Goal: Check status

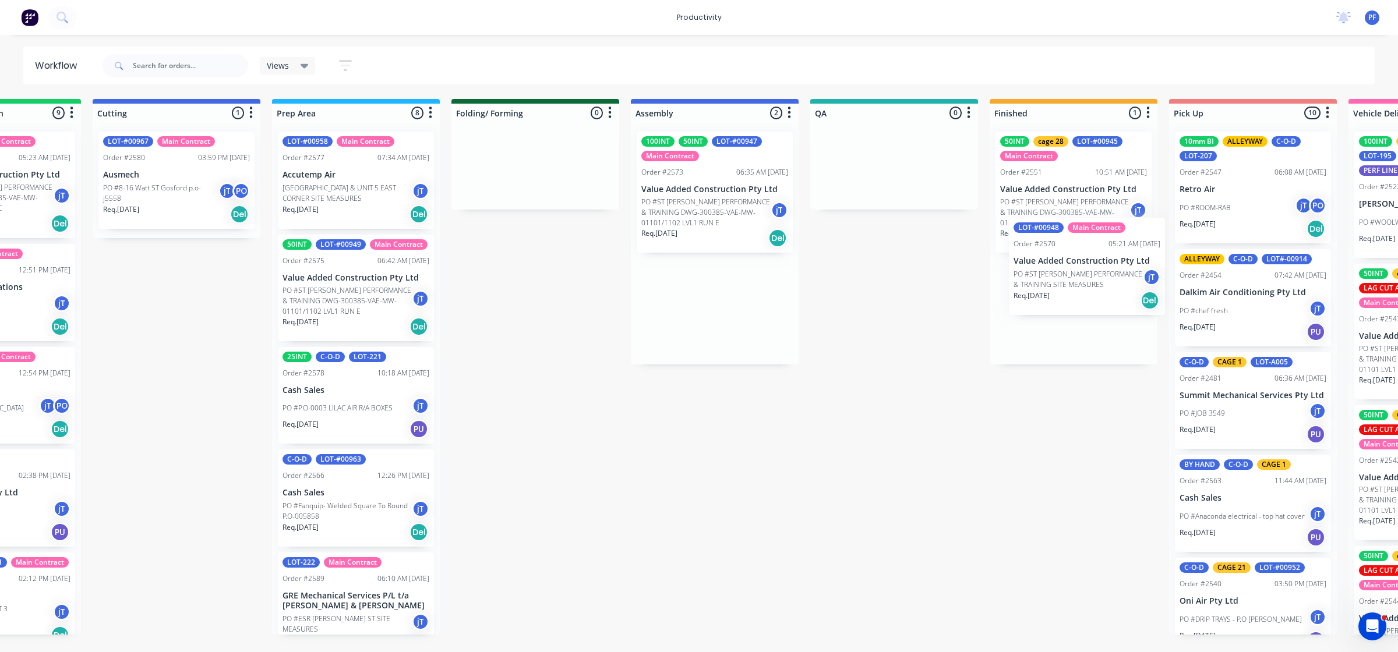
scroll to position [0, 297]
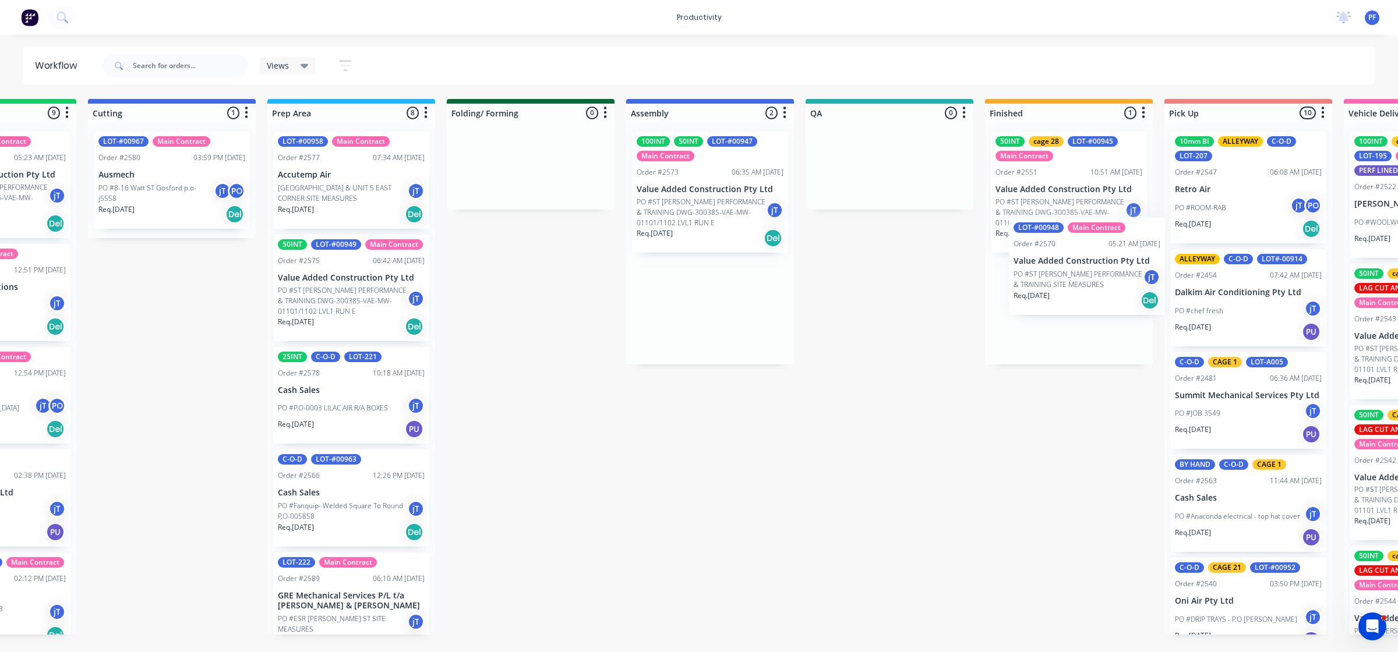
drag, startPoint x: 747, startPoint y: 320, endPoint x: 1084, endPoint y: 278, distance: 340.3
click at [1084, 278] on div "Submitted 41 Main Contract Order #122 09:03 AM [DATE] Precision Air Conditionin…" at bounding box center [835, 367] width 2280 height 536
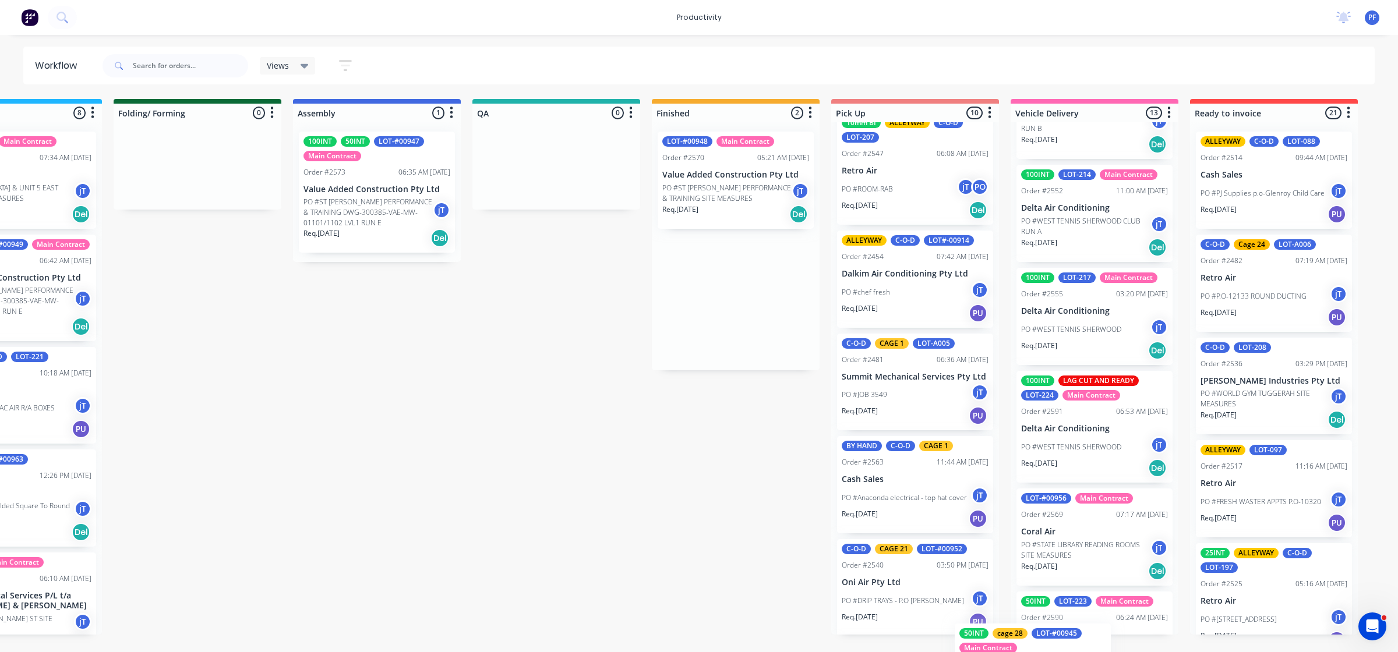
scroll to position [1177, 0]
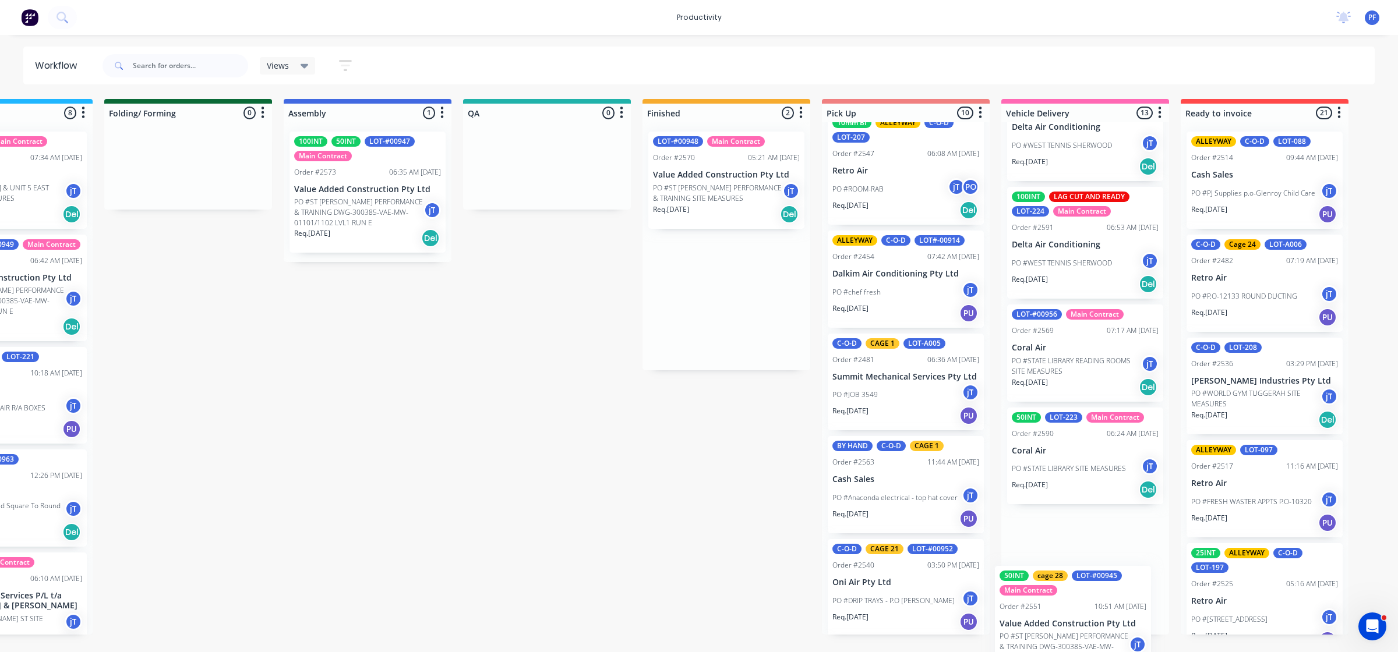
drag, startPoint x: 1093, startPoint y: 214, endPoint x: 1070, endPoint y: 616, distance: 402.5
click at [1070, 616] on div "Submitted 41 Main Contract Order #122 09:03 AM [DATE] Precision Air Conditionin…" at bounding box center [493, 367] width 2280 height 536
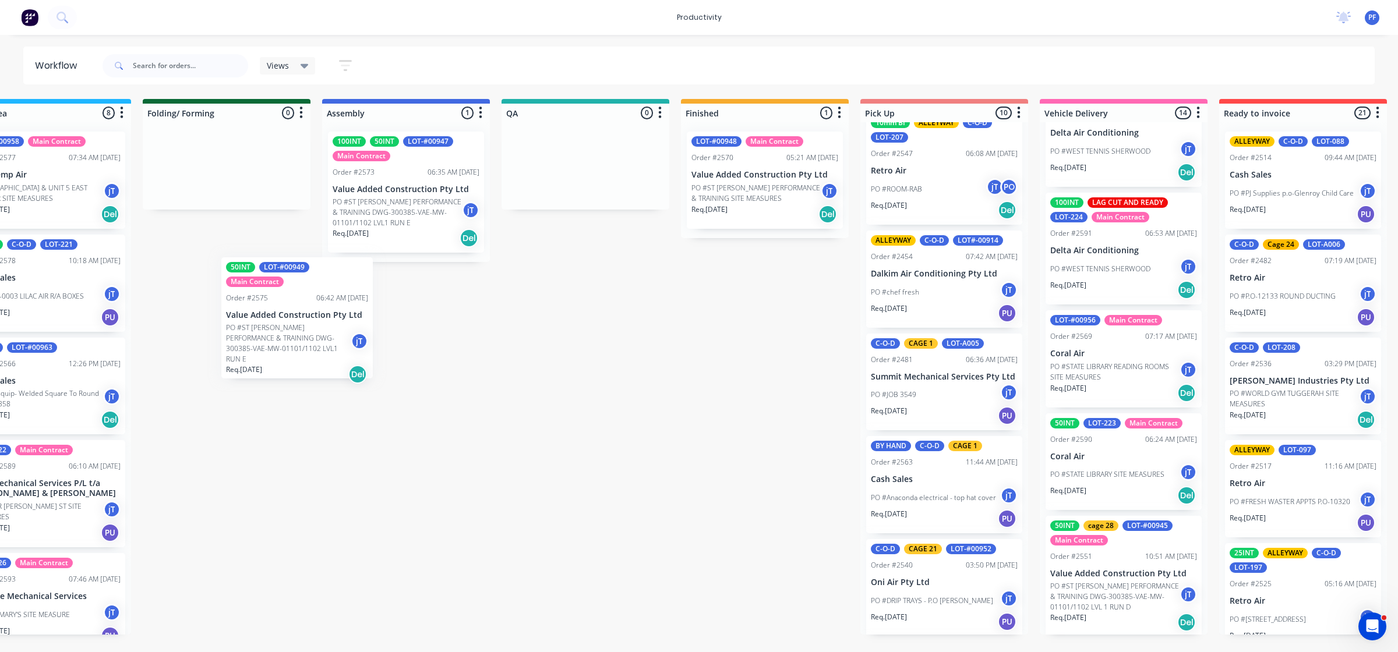
scroll to position [0, 598]
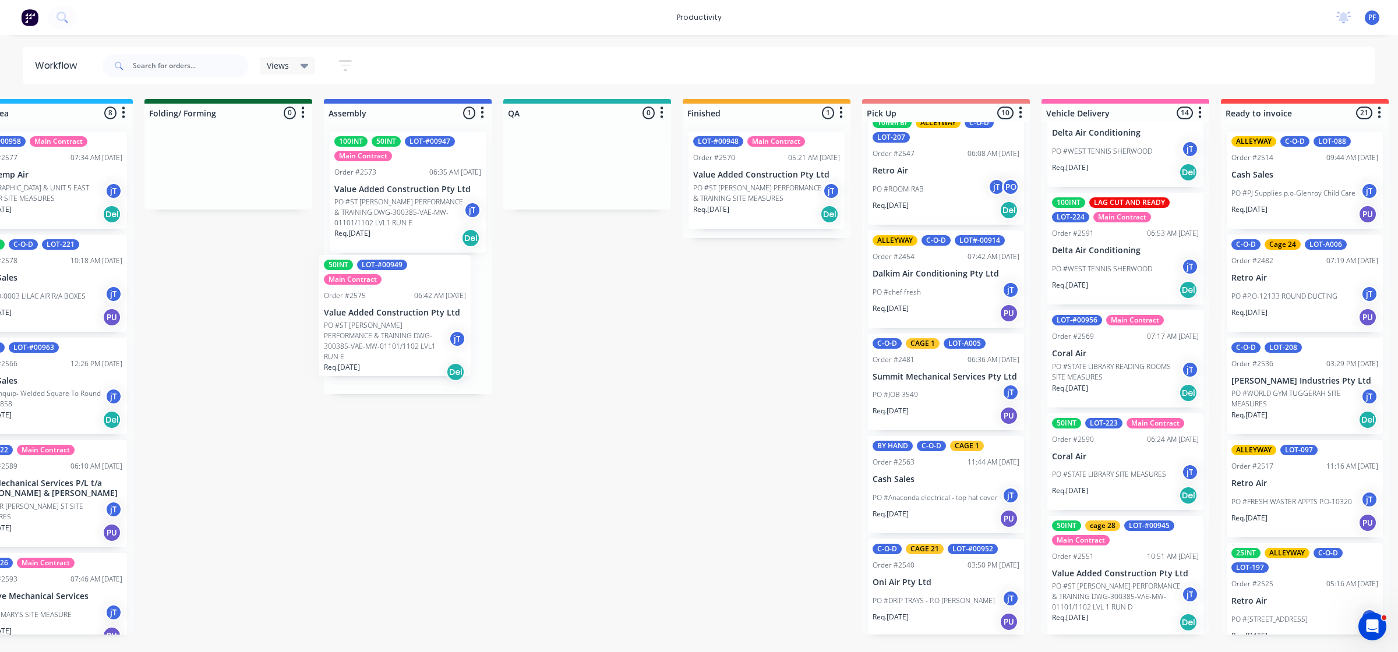
drag, startPoint x: 55, startPoint y: 275, endPoint x: 444, endPoint y: 288, distance: 388.6
click at [444, 289] on div "Submitted 41 Main Contract Order #122 09:03 AM [DATE] Precision Air Conditionin…" at bounding box center [533, 367] width 2280 height 536
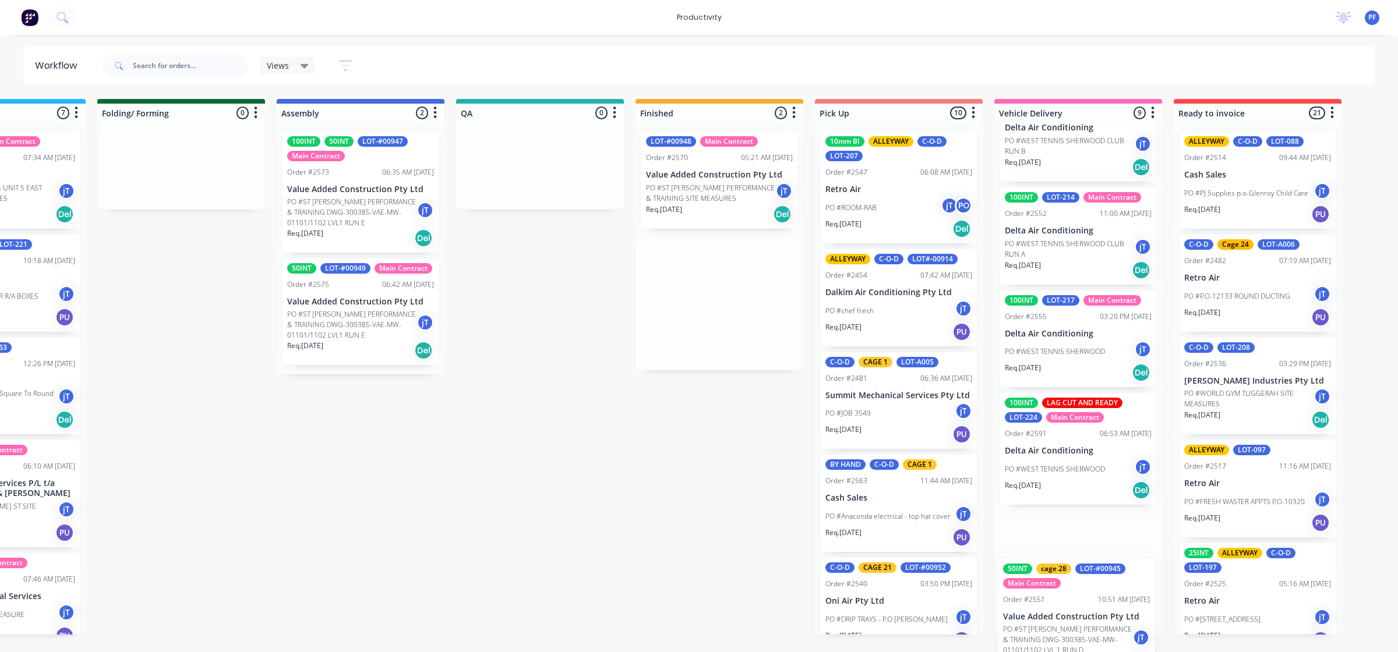
scroll to position [0, 651]
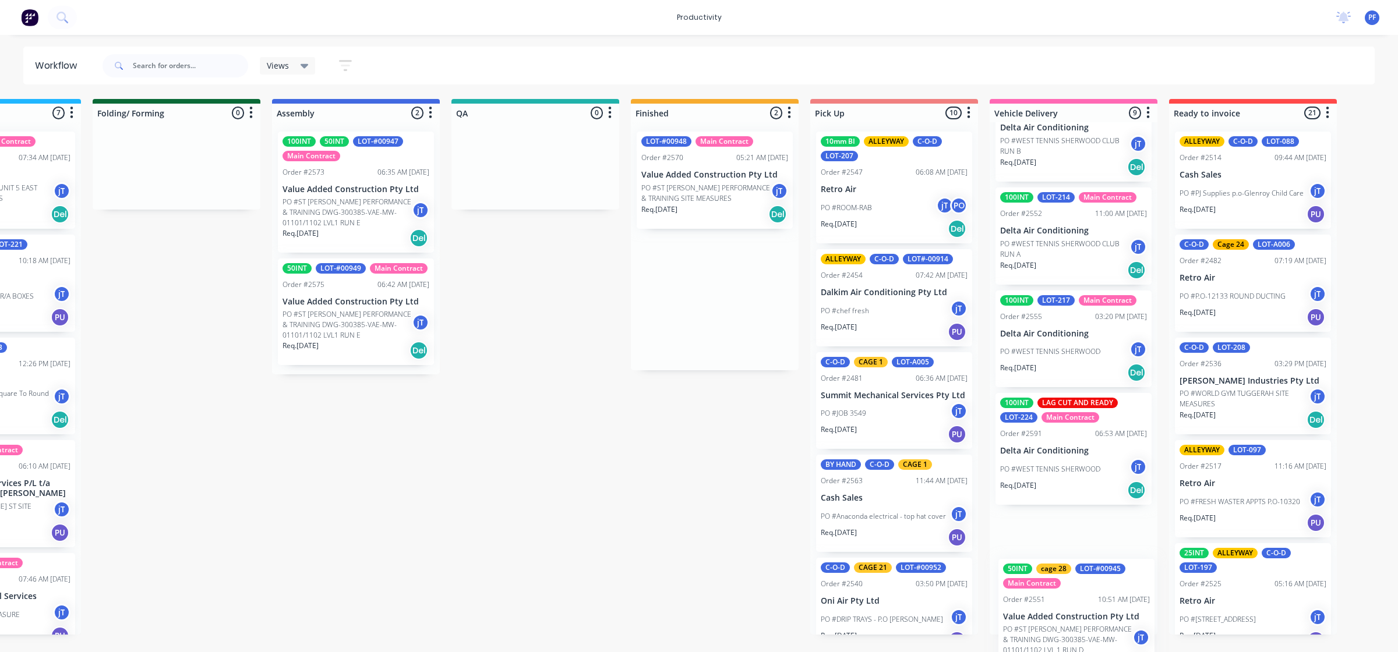
drag, startPoint x: 995, startPoint y: 211, endPoint x: 1055, endPoint y: 613, distance: 405.7
click at [1055, 613] on div "Submitted 41 Main Contract Order #122 09:03 AM [DATE] Precision Air Conditionin…" at bounding box center [481, 367] width 2280 height 536
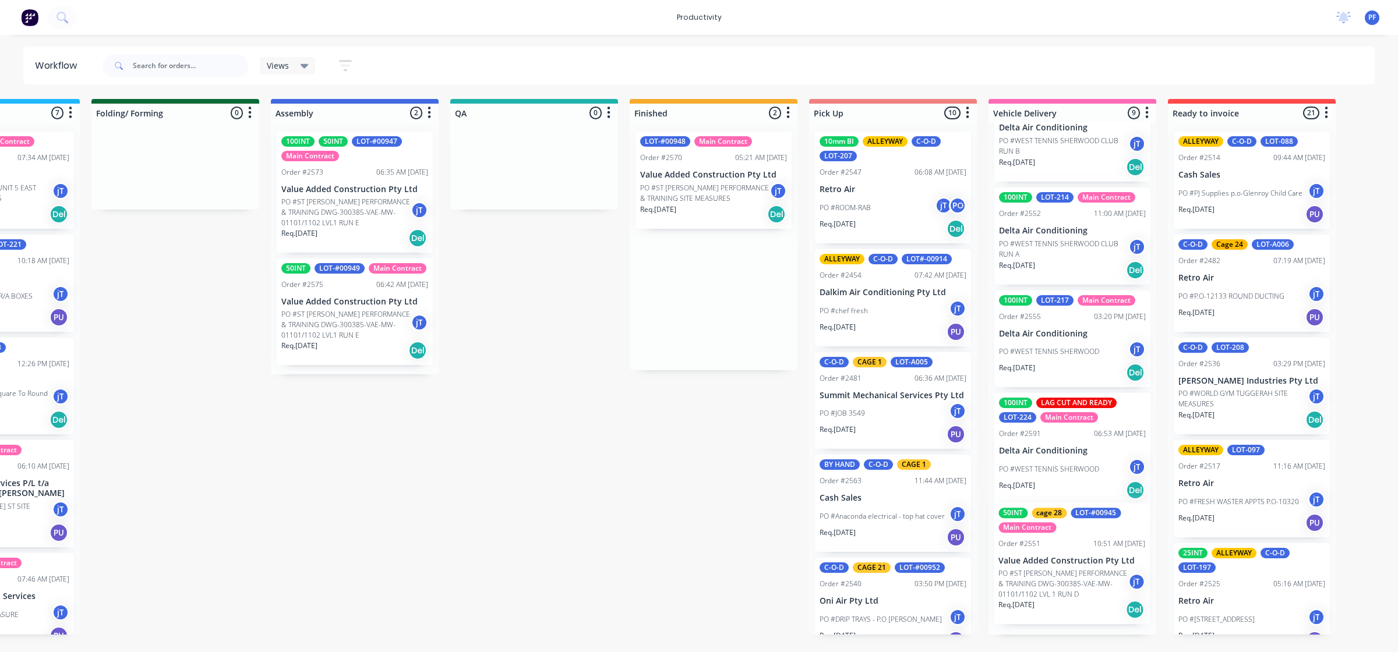
scroll to position [730, 0]
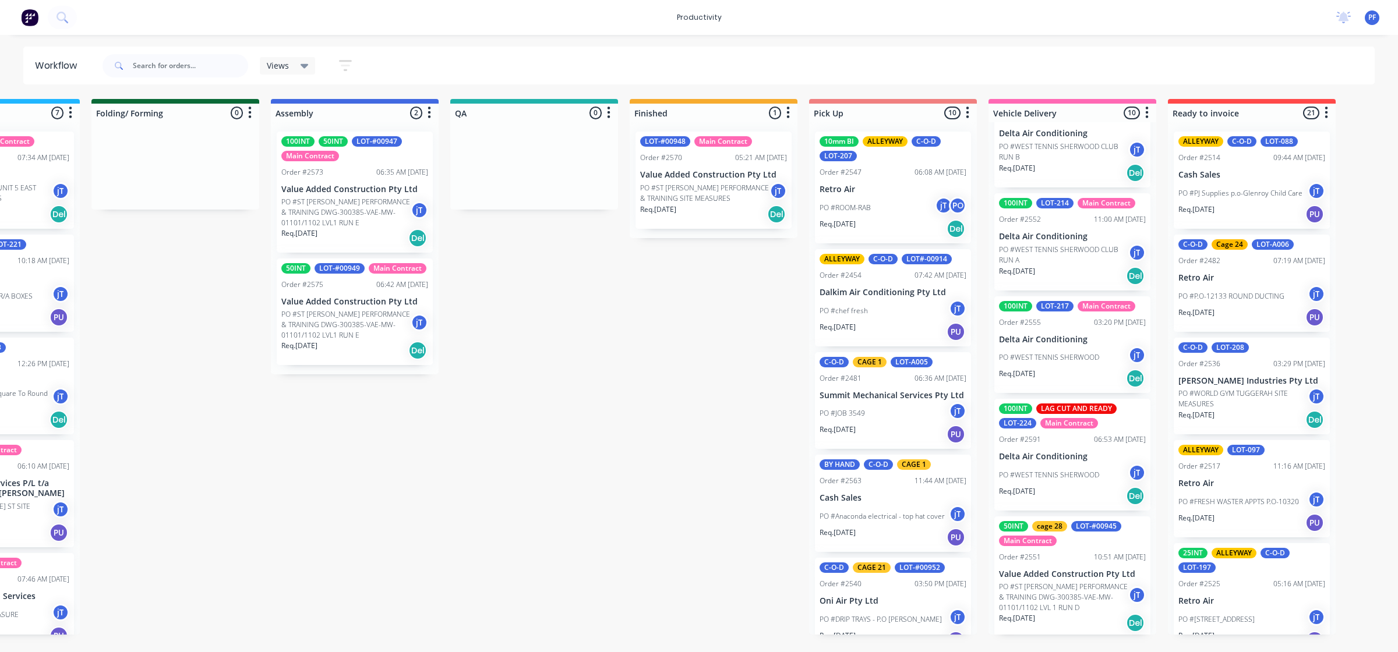
click at [691, 175] on p "Value Added Construction Pty Ltd" at bounding box center [713, 175] width 147 height 10
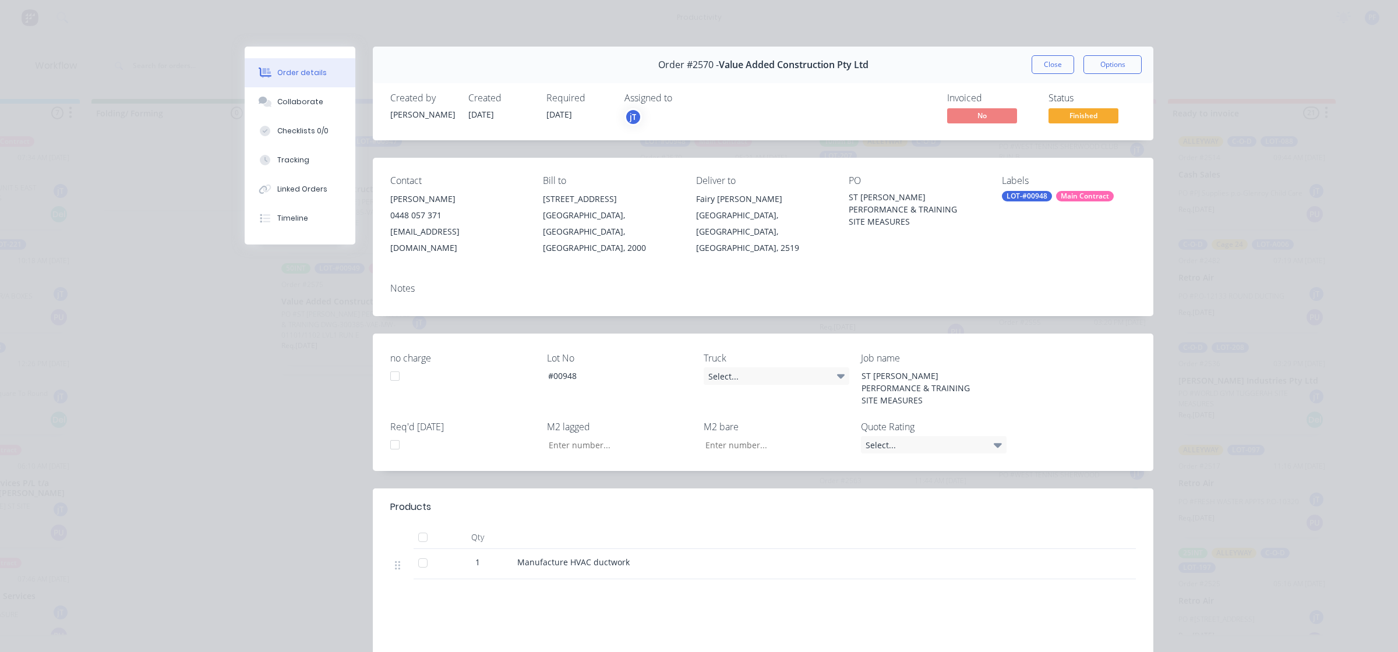
drag, startPoint x: 1025, startPoint y: 199, endPoint x: 1031, endPoint y: 201, distance: 7.0
click at [1025, 199] on div "LOT-#00948" at bounding box center [1027, 196] width 50 height 10
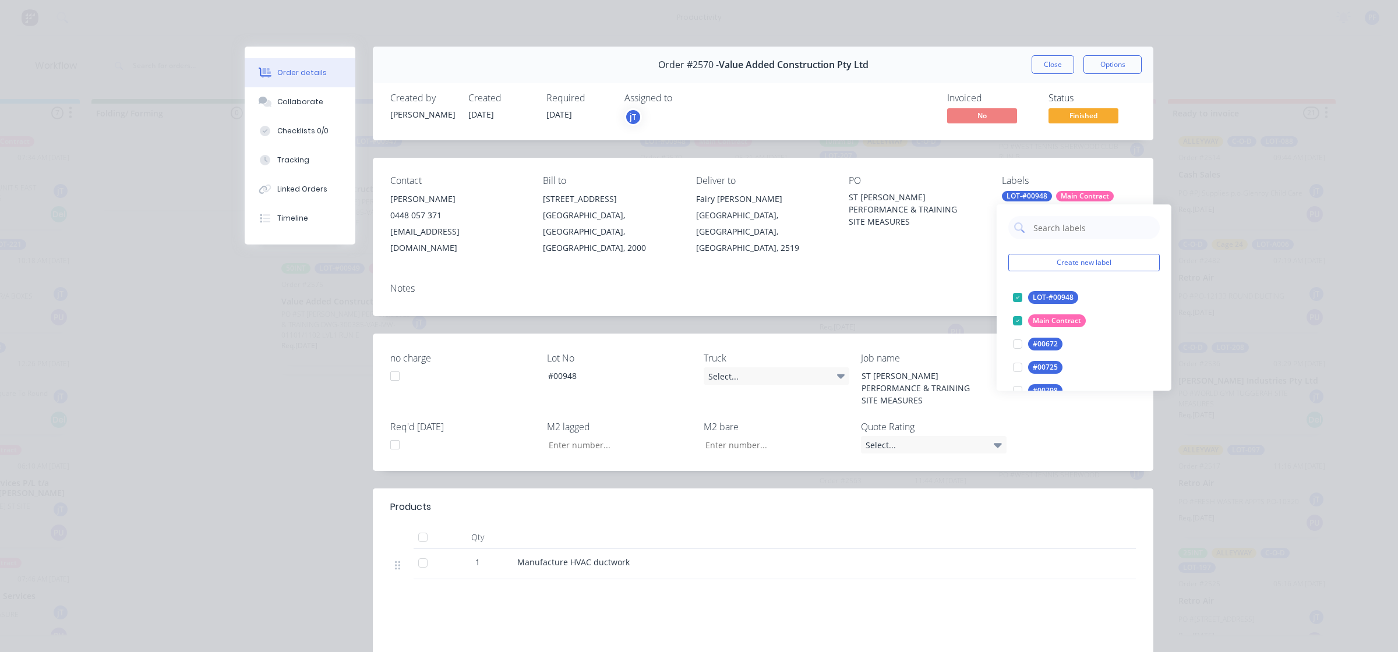
drag, startPoint x: 1063, startPoint y: 227, endPoint x: 1067, endPoint y: 207, distance: 20.8
click at [1081, 223] on input "text" at bounding box center [1093, 227] width 122 height 23
click at [1021, 291] on div at bounding box center [1017, 297] width 23 height 23
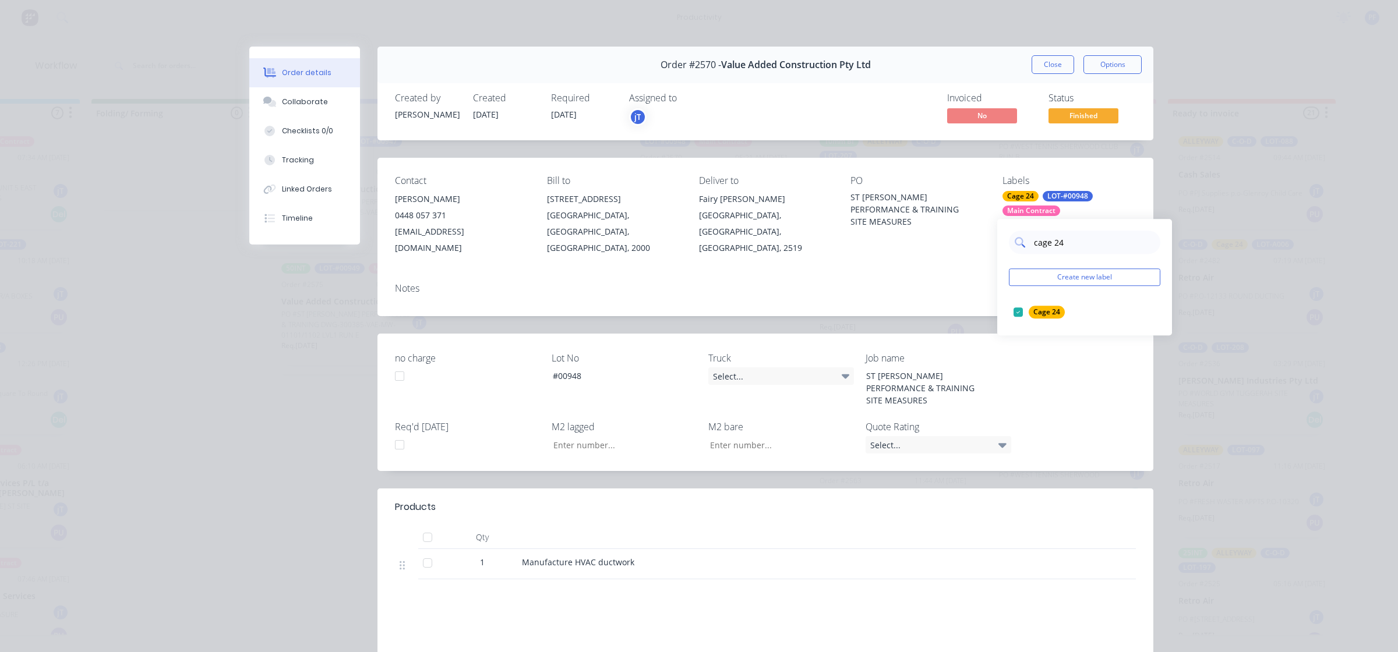
click at [1060, 245] on input "cage 24" at bounding box center [1093, 242] width 122 height 23
click at [1059, 245] on input "cage 24" at bounding box center [1093, 242] width 122 height 23
click at [1058, 246] on input "cage 24" at bounding box center [1093, 242] width 122 height 23
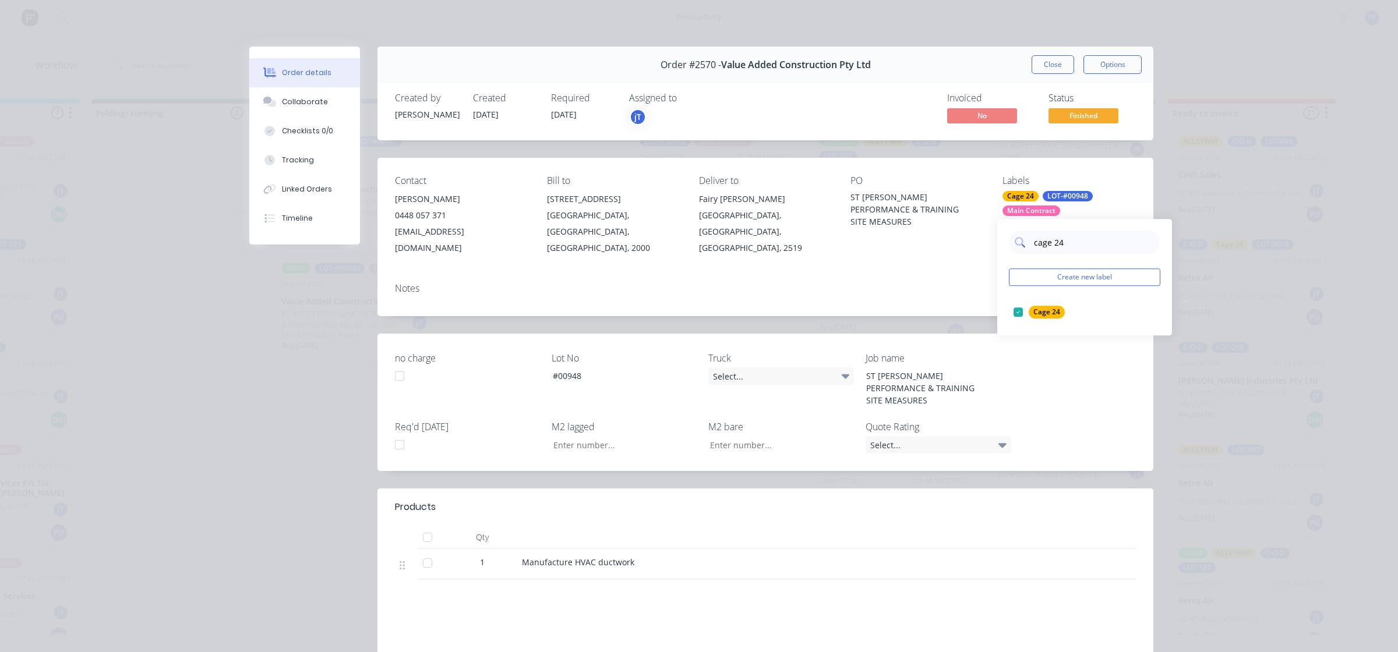
click at [1058, 246] on input "cage 24" at bounding box center [1093, 242] width 122 height 23
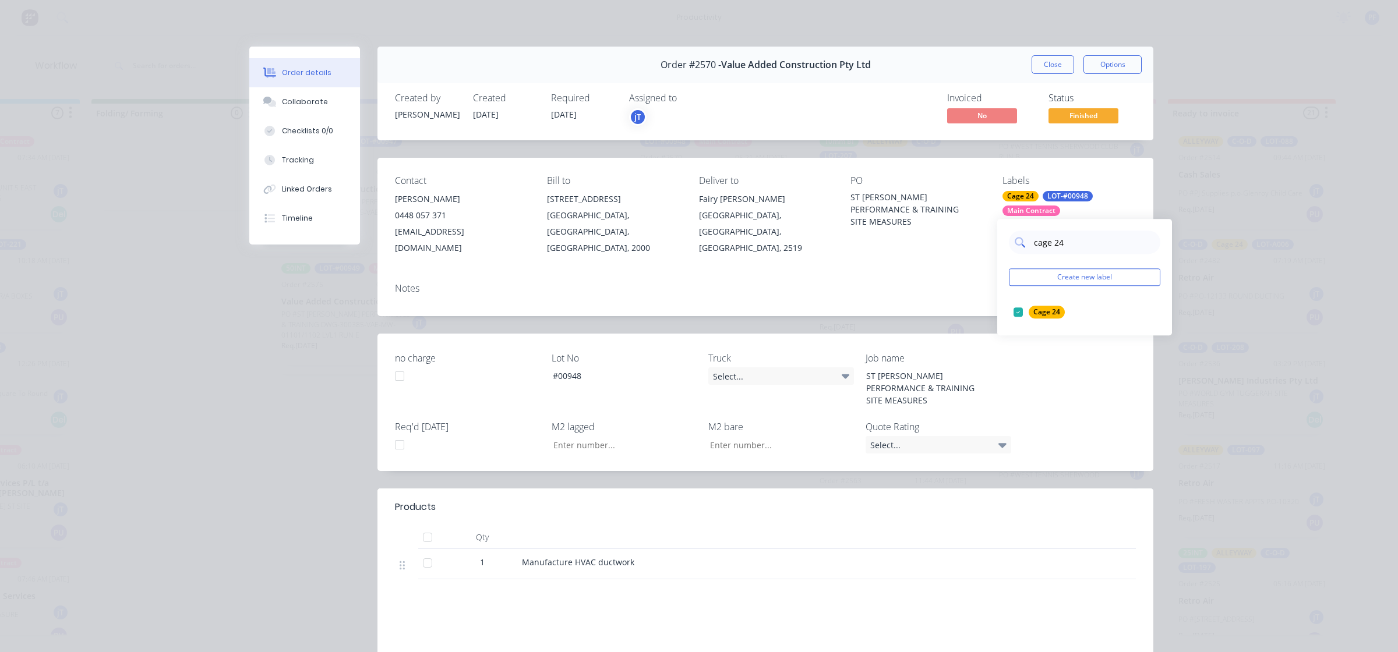
click at [1058, 246] on input "cage 24" at bounding box center [1093, 242] width 122 height 23
click at [1057, 243] on input "cage 24" at bounding box center [1093, 242] width 122 height 23
type input "cage 14"
click at [1017, 310] on div at bounding box center [1017, 311] width 23 height 23
drag, startPoint x: 953, startPoint y: 284, endPoint x: 984, endPoint y: 158, distance: 130.1
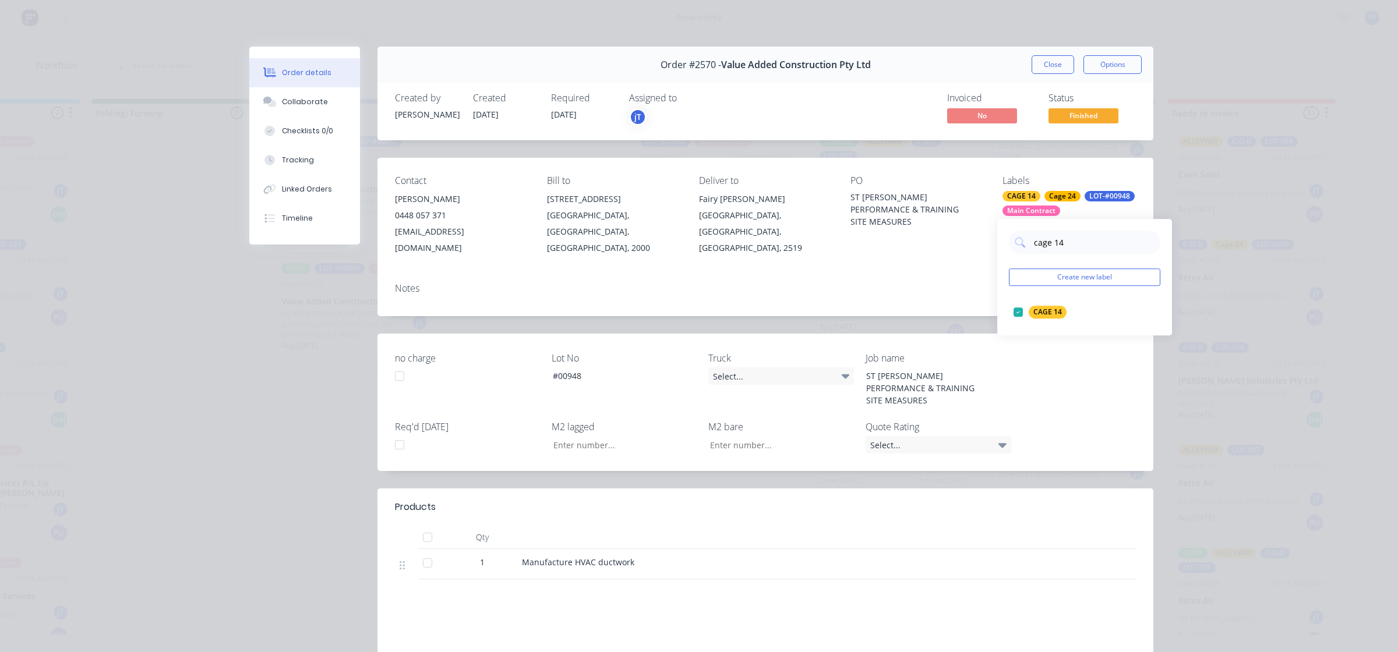
click at [956, 278] on div "Notes" at bounding box center [765, 295] width 776 height 43
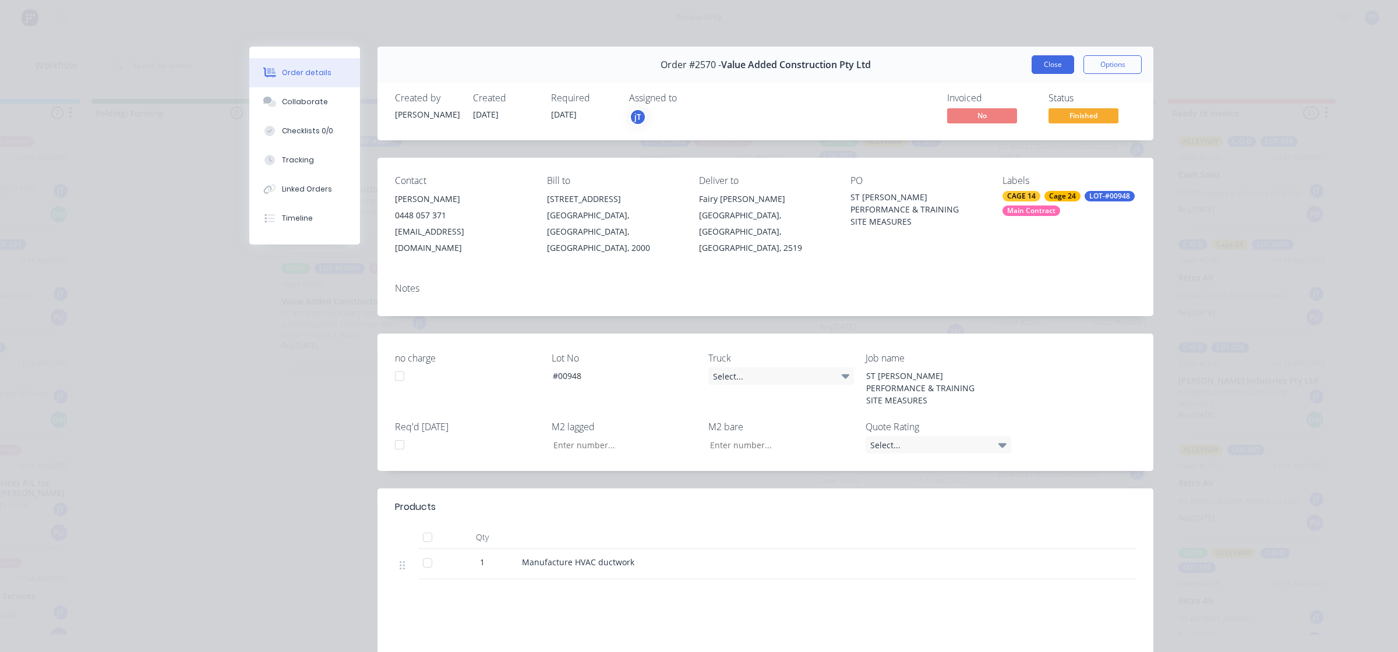
click at [1051, 68] on button "Close" at bounding box center [1052, 64] width 43 height 19
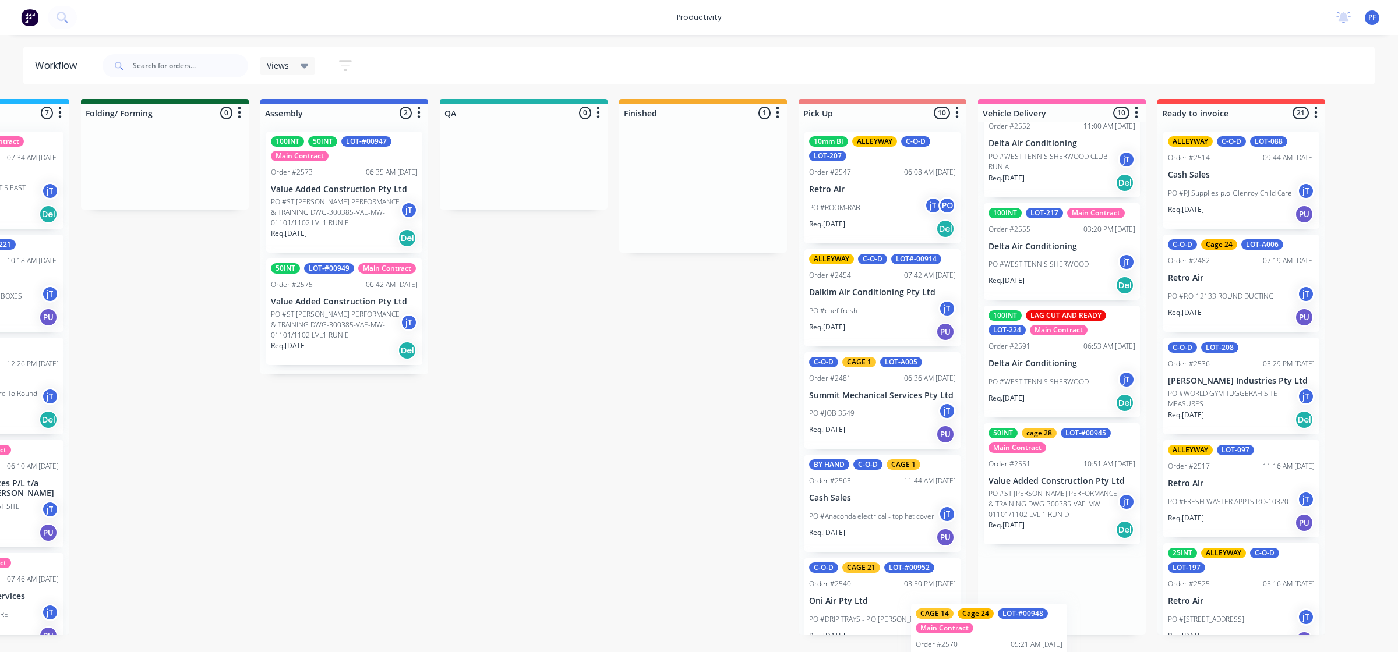
scroll to position [845, 0]
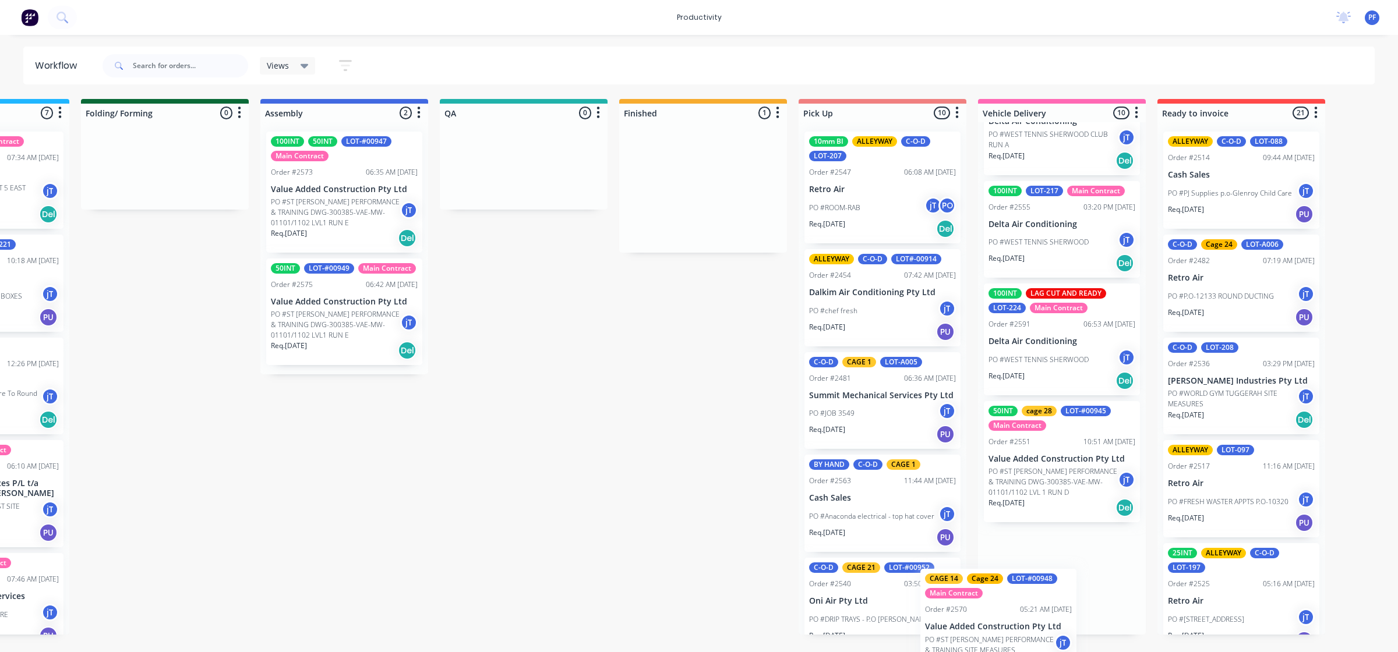
drag, startPoint x: 711, startPoint y: 222, endPoint x: 1028, endPoint y: 625, distance: 512.6
click at [1028, 625] on div "Submitted 41 Main Contract Order #122 09:03 AM [DATE] Precision Air Conditionin…" at bounding box center [470, 367] width 2280 height 536
